Goal: Information Seeking & Learning: Learn about a topic

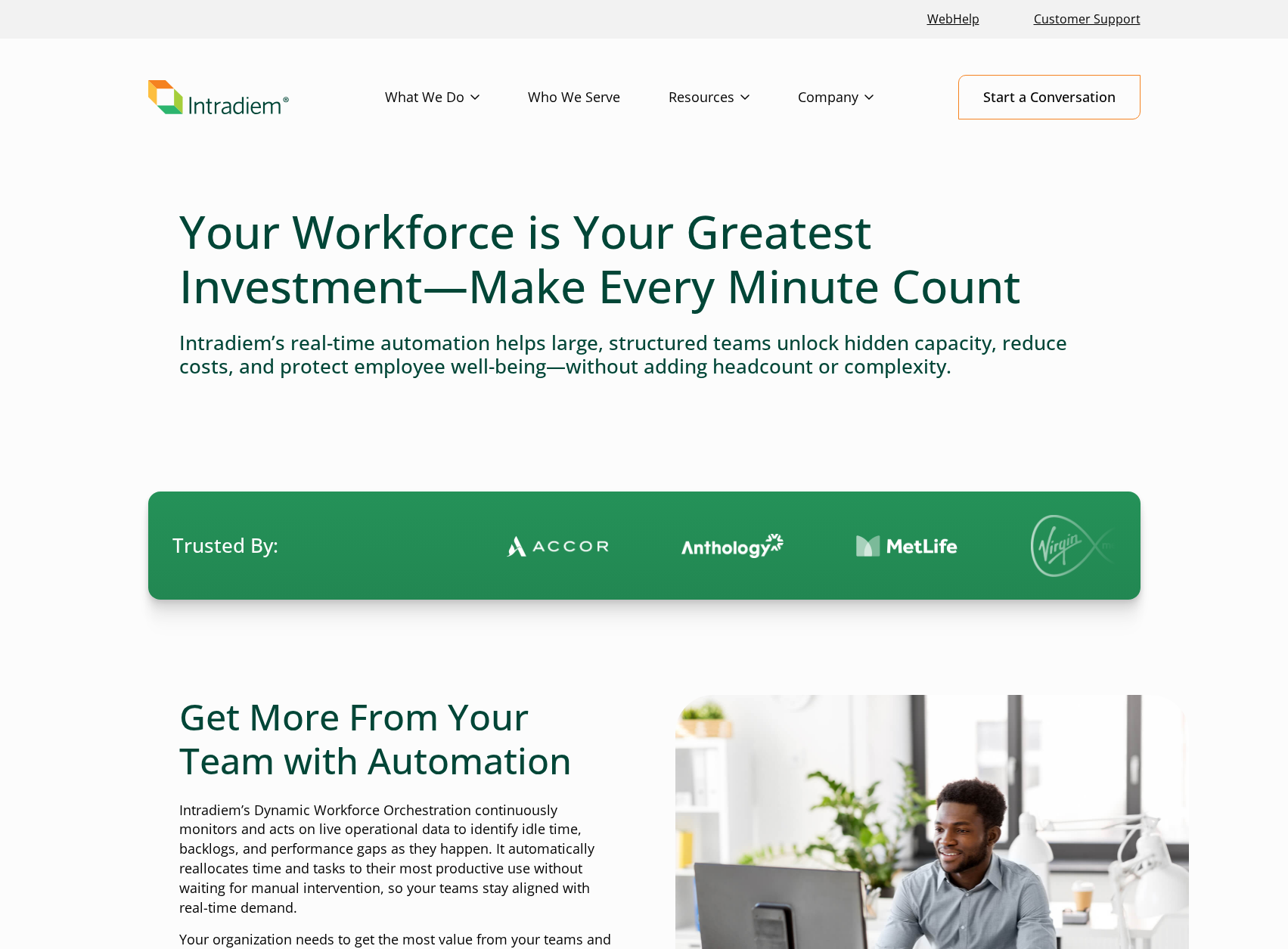
click at [545, 349] on h4 "Intradiem’s real-time automation helps large, structured teams unlock hidden ca…" at bounding box center [644, 354] width 930 height 47
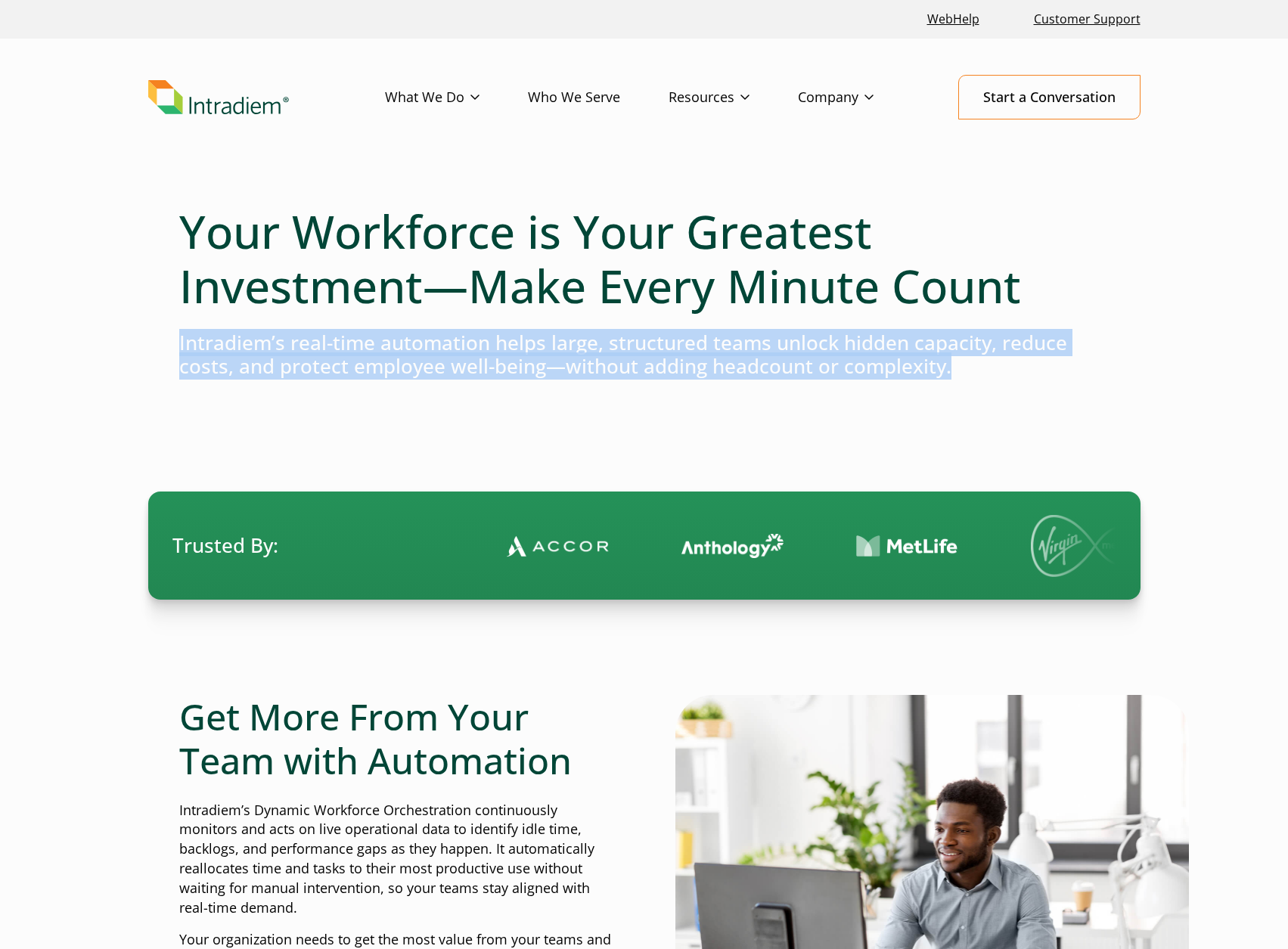
click at [545, 349] on h4 "Intradiem’s real-time automation helps large, structured teams unlock hidden ca…" at bounding box center [644, 354] width 930 height 47
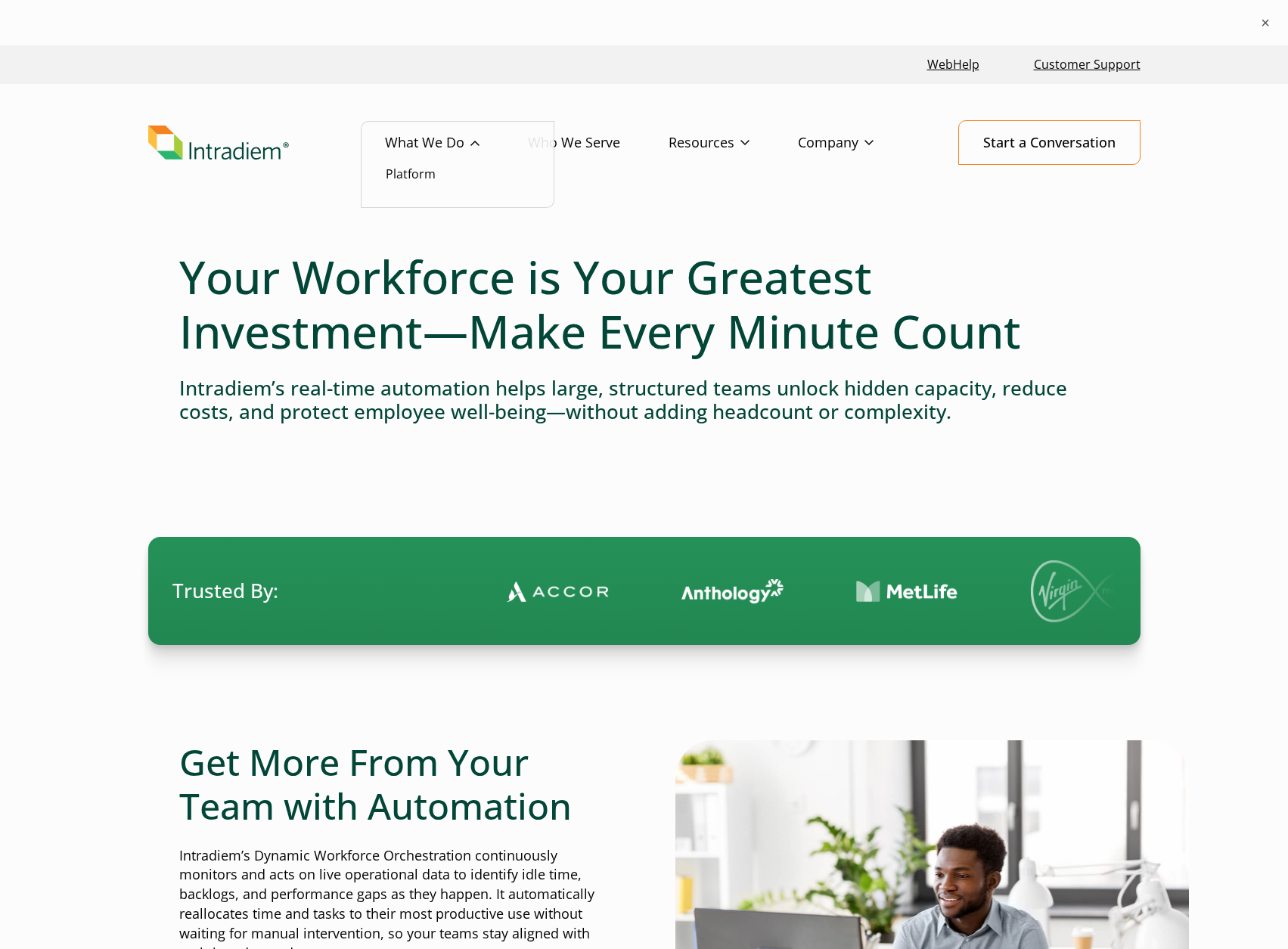
click at [451, 151] on link "What We Do" at bounding box center [456, 142] width 143 height 44
click at [418, 173] on link "Platform" at bounding box center [410, 174] width 50 height 16
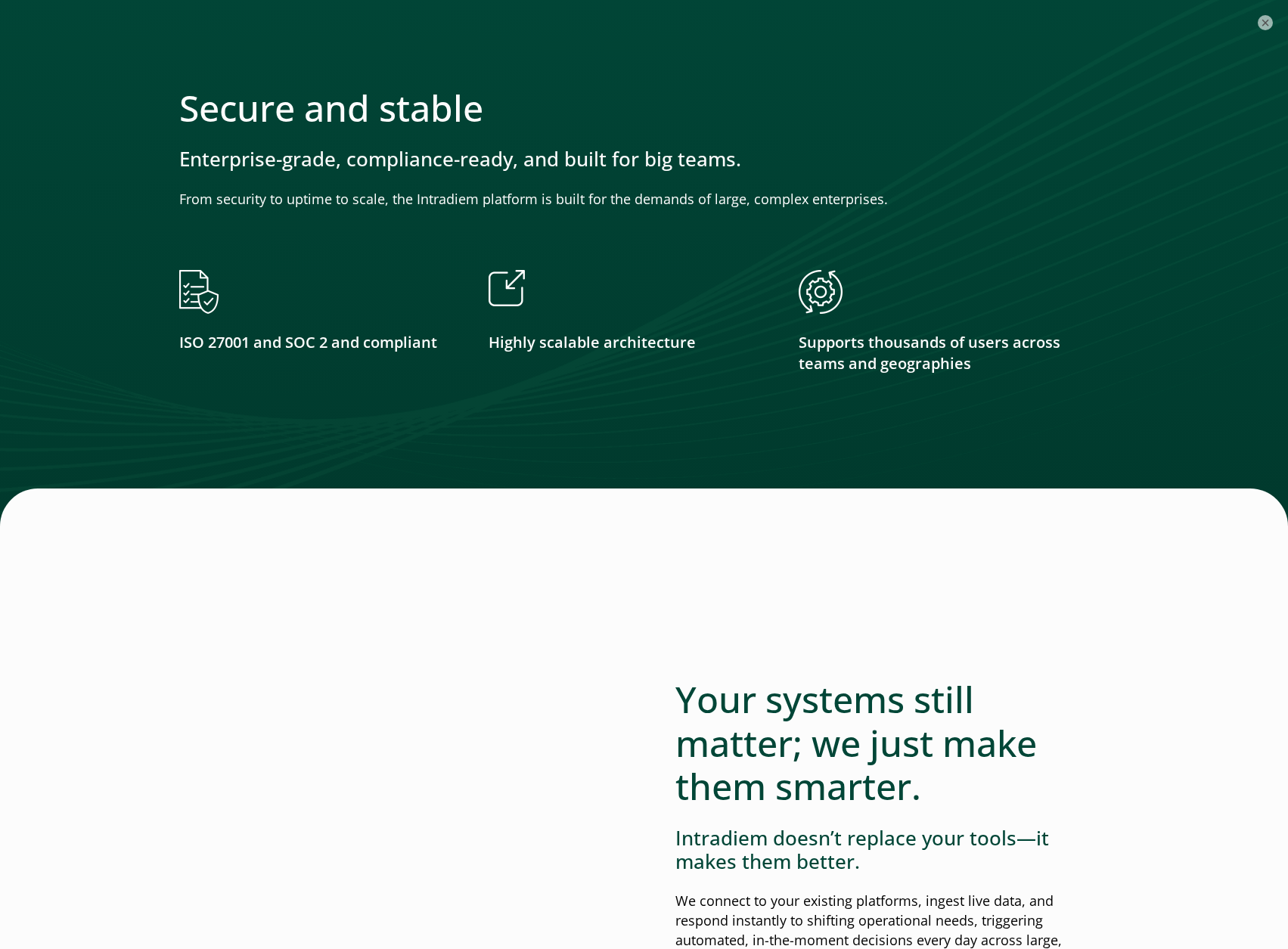
scroll to position [2949, 0]
